Goal: Communication & Community: Ask a question

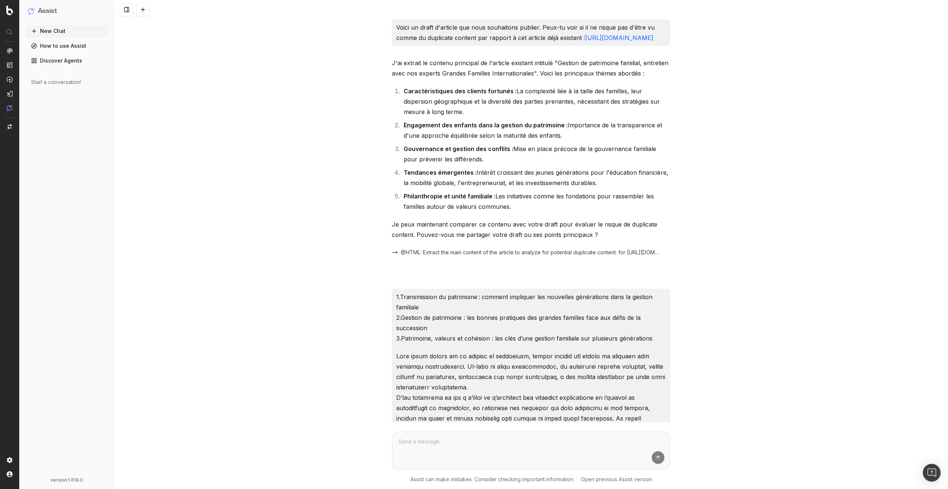
scroll to position [8278, 0]
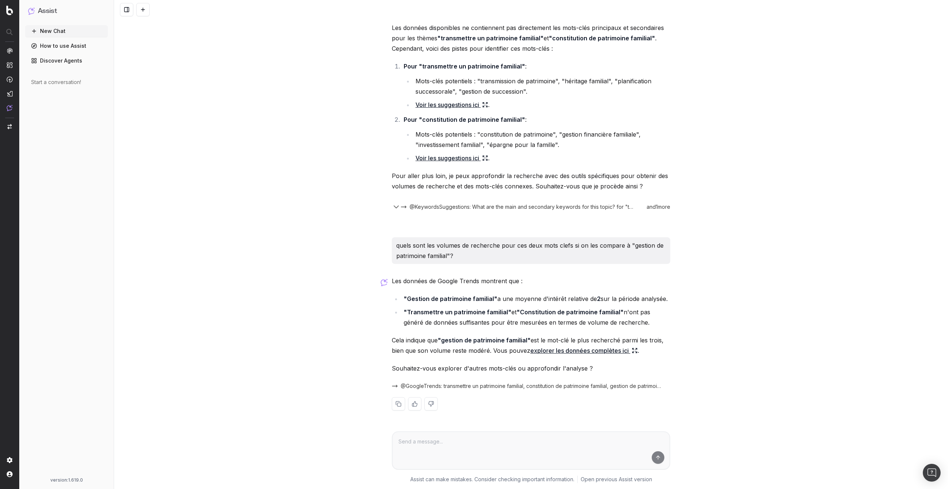
click at [256, 220] on div "Voici un draft d'article que nous souhaitons publier. Peux-tu voir si il ne ris…" at bounding box center [531, 244] width 834 height 489
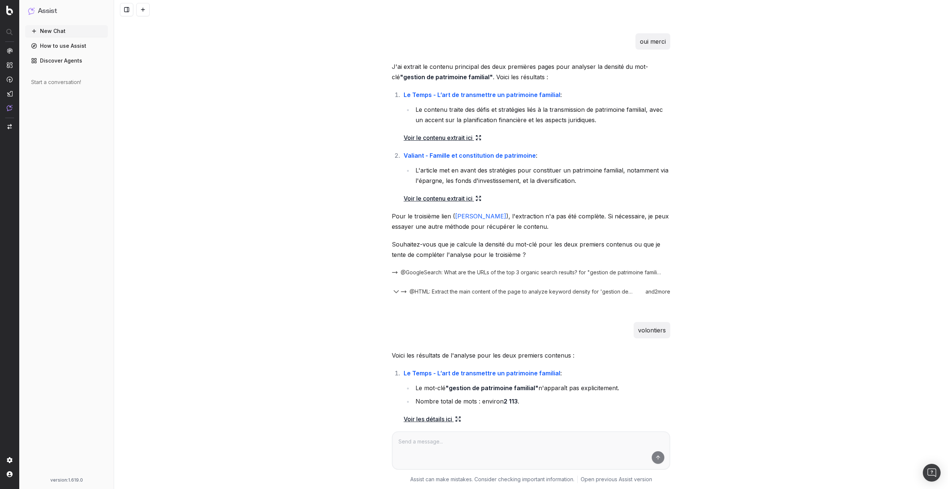
scroll to position [7984, 0]
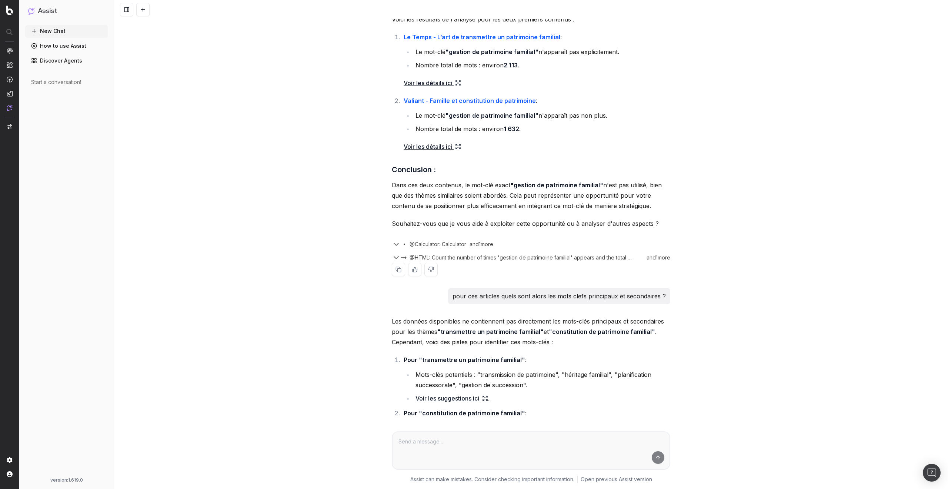
click at [395, 245] on icon "button" at bounding box center [396, 244] width 9 height 9
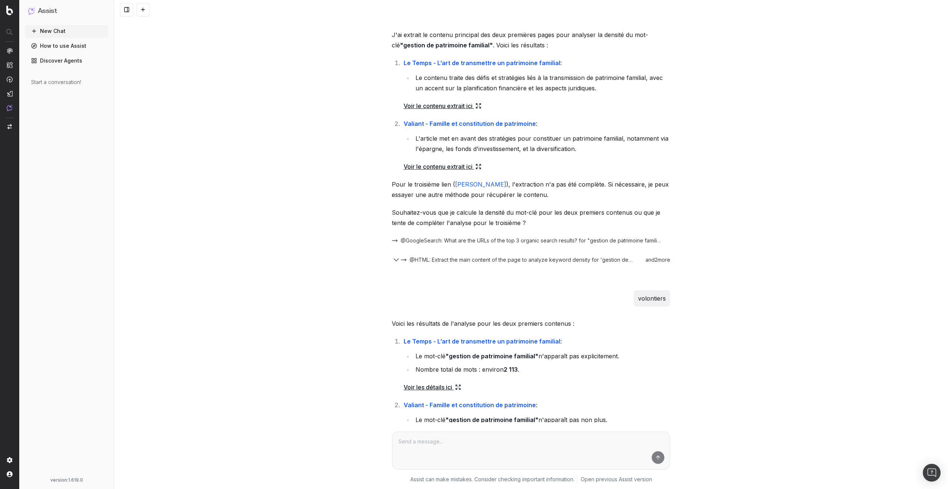
scroll to position [7629, 0]
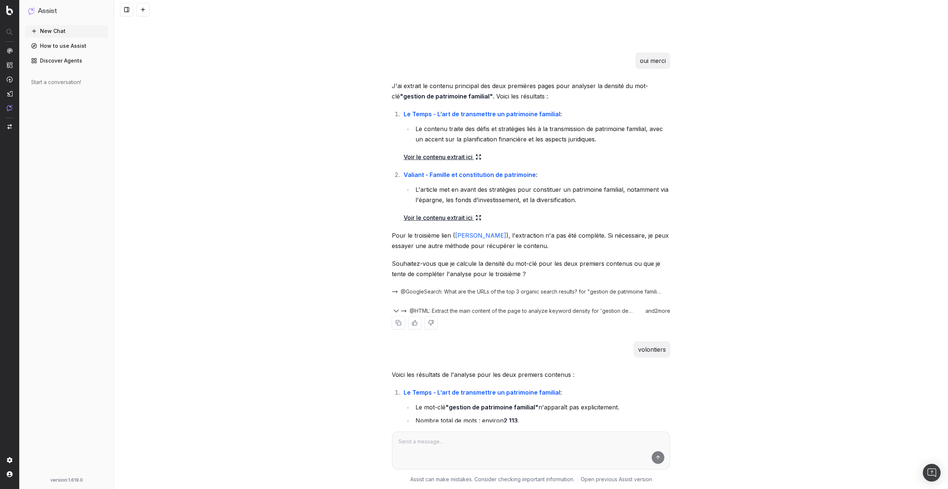
click at [394, 311] on icon "button" at bounding box center [396, 311] width 9 height 9
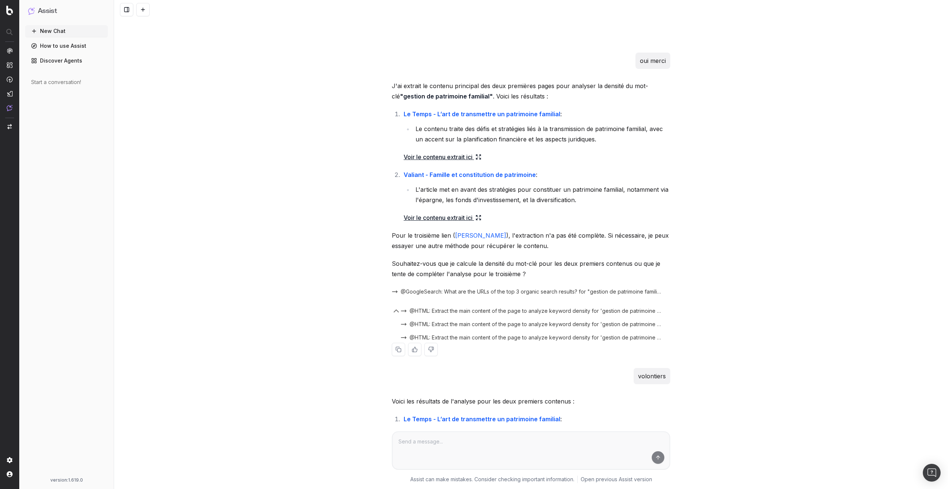
click at [394, 311] on icon "button" at bounding box center [396, 311] width 4 height 2
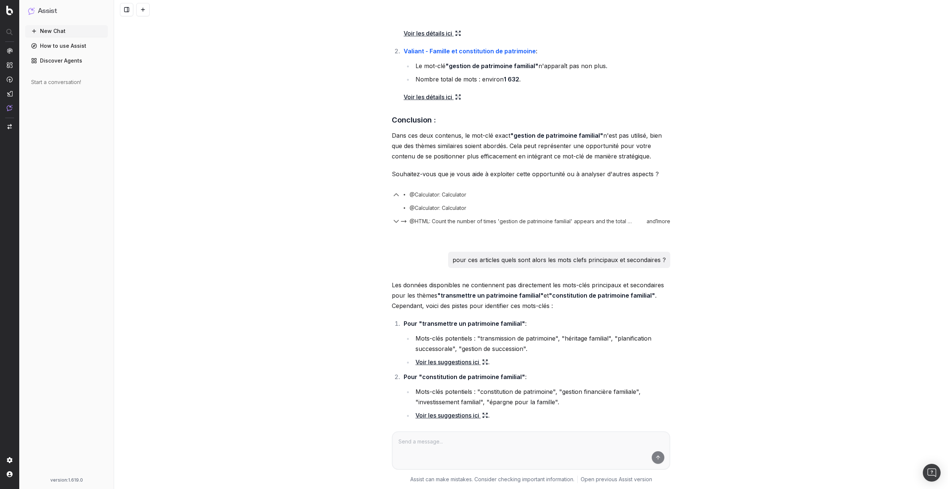
scroll to position [7980, 0]
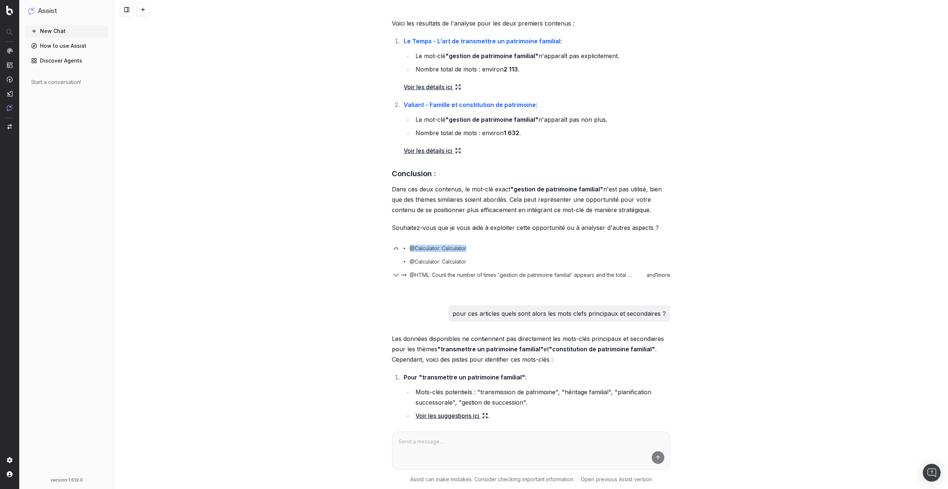
drag, startPoint x: 464, startPoint y: 248, endPoint x: 377, endPoint y: 249, distance: 87.0
click at [377, 249] on div "Voici un draft d'article que nous souhaitons publier. Peux-tu voir si il ne ris…" at bounding box center [531, 244] width 834 height 489
drag, startPoint x: 476, startPoint y: 261, endPoint x: 379, endPoint y: 261, distance: 96.6
click at [379, 261] on div "Voici un draft d'article que nous souhaitons publier. Peux-tu voir si il ne ris…" at bounding box center [531, 244] width 834 height 489
drag, startPoint x: 452, startPoint y: 248, endPoint x: 365, endPoint y: 249, distance: 87.0
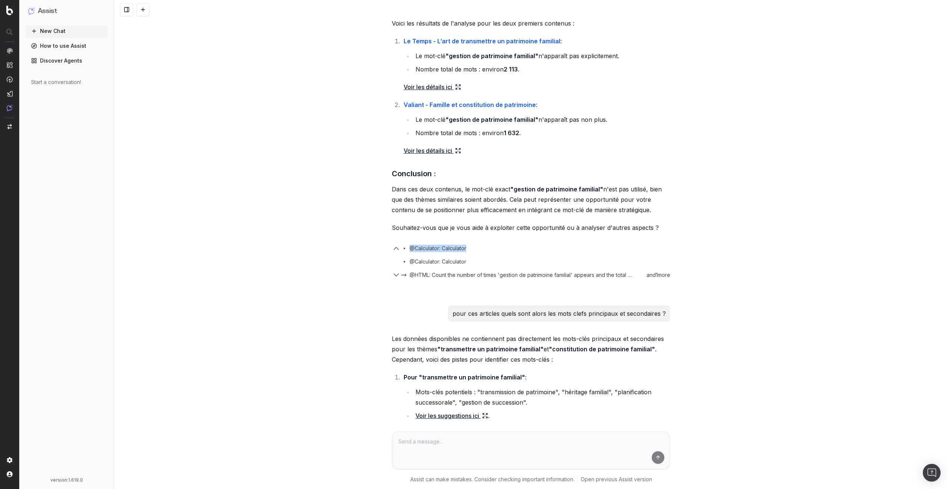
click at [365, 249] on div "Voici un draft d'article que nous souhaitons publier. Peux-tu voir si il ne ris…" at bounding box center [531, 244] width 834 height 489
drag, startPoint x: 486, startPoint y: 260, endPoint x: 381, endPoint y: 261, distance: 105.2
click at [381, 261] on div "Voici un draft d'article que nous souhaitons publier. Peux-tu voir si il ne ris…" at bounding box center [531, 244] width 834 height 489
drag, startPoint x: 483, startPoint y: 246, endPoint x: 321, endPoint y: 245, distance: 161.8
click at [321, 245] on div "Voici un draft d'article que nous souhaitons publier. Peux-tu voir si il ne ris…" at bounding box center [531, 244] width 834 height 489
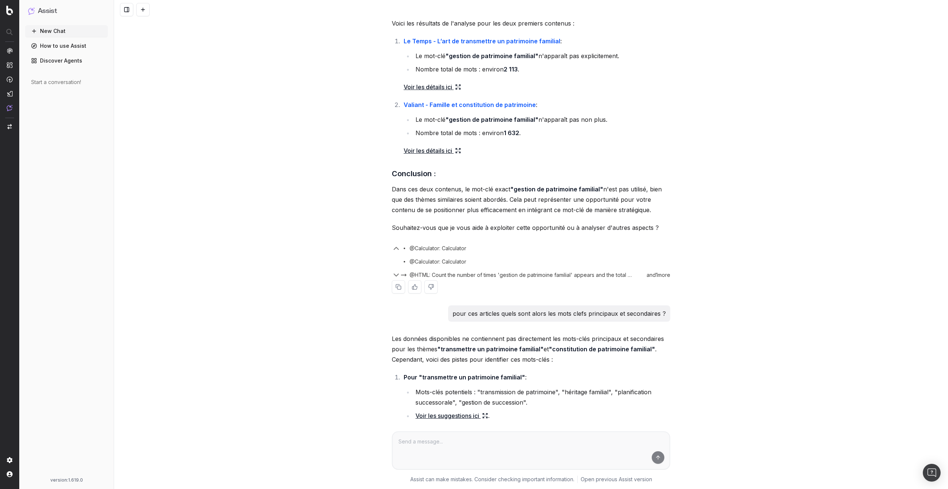
drag, startPoint x: 466, startPoint y: 257, endPoint x: 331, endPoint y: 253, distance: 134.8
click at [347, 254] on div "Voici un draft d'article que nous souhaitons publier. Peux-tu voir si il ne ris…" at bounding box center [531, 244] width 834 height 489
click at [489, 252] on div "@Calculator: Calculator" at bounding box center [531, 246] width 278 height 13
click at [433, 260] on span "@Calculator: Calculator" at bounding box center [437, 261] width 57 height 7
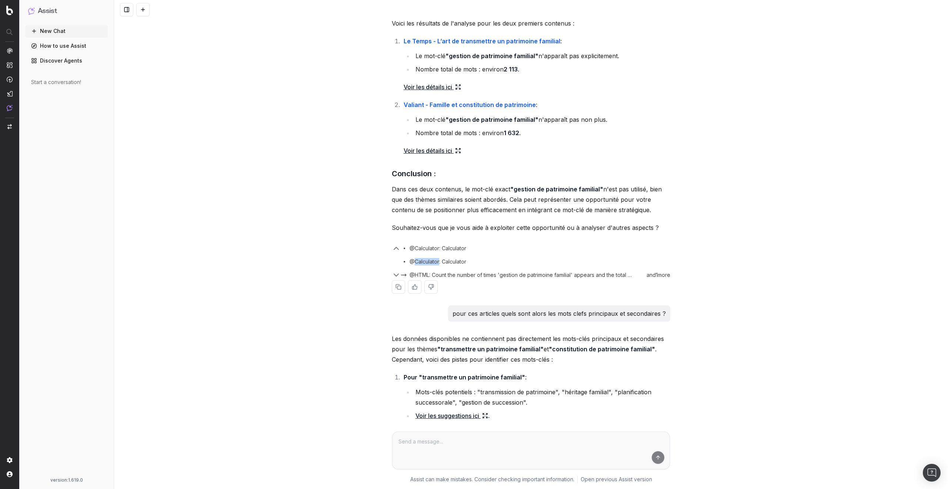
click at [433, 260] on span "@Calculator: Calculator" at bounding box center [437, 261] width 57 height 7
click at [298, 255] on div "Voici un draft d'article que nous souhaitons publier. Peux-tu voir si il ne ris…" at bounding box center [531, 244] width 834 height 489
drag, startPoint x: 457, startPoint y: 247, endPoint x: 397, endPoint y: 247, distance: 60.0
click at [397, 247] on div "@Calculator: Calculator" at bounding box center [531, 246] width 278 height 13
drag, startPoint x: 466, startPoint y: 264, endPoint x: 365, endPoint y: 258, distance: 101.6
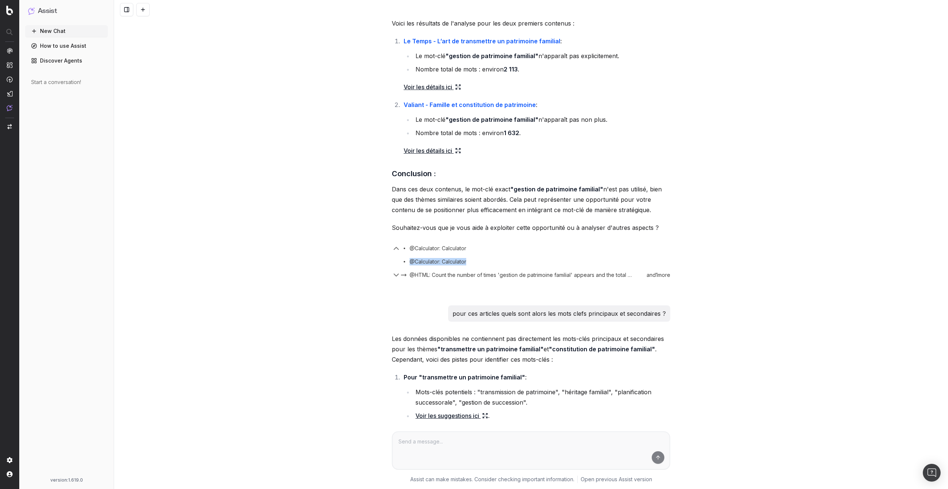
click at [365, 258] on div "Voici un draft d'article que nous souhaitons publier. Peux-tu voir si il ne ris…" at bounding box center [531, 244] width 834 height 489
click at [354, 257] on div "Voici un draft d'article que nous souhaitons publier. Peux-tu voir si il ne ris…" at bounding box center [531, 244] width 834 height 489
click at [395, 275] on icon "button" at bounding box center [396, 275] width 9 height 9
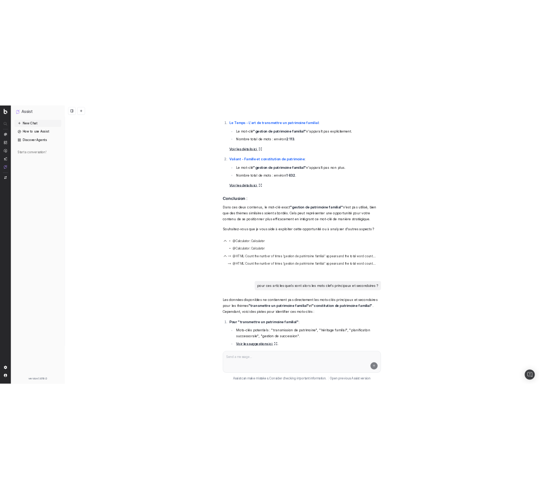
scroll to position [7936, 0]
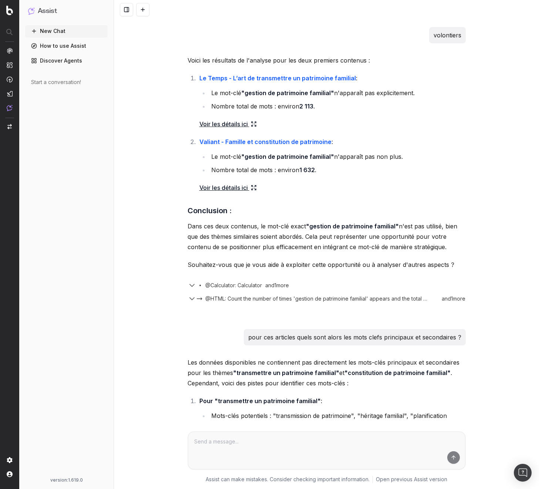
scroll to position [7922, 0]
